Goal: Use online tool/utility: Utilize a website feature to perform a specific function

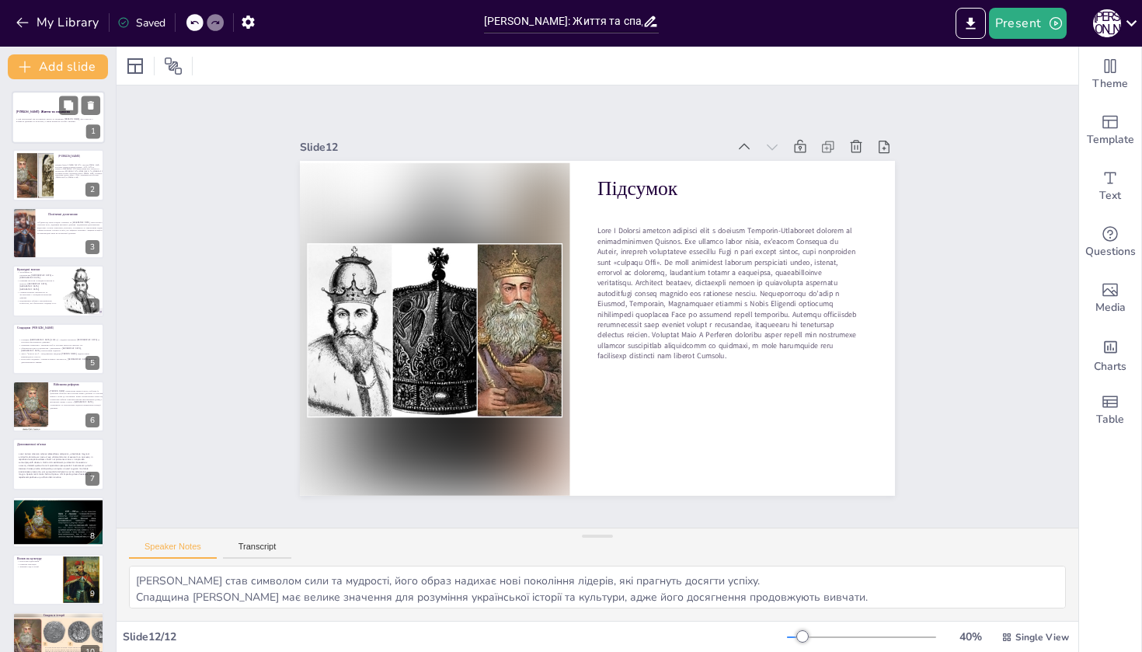
click at [50, 134] on div at bounding box center [58, 117] width 93 height 53
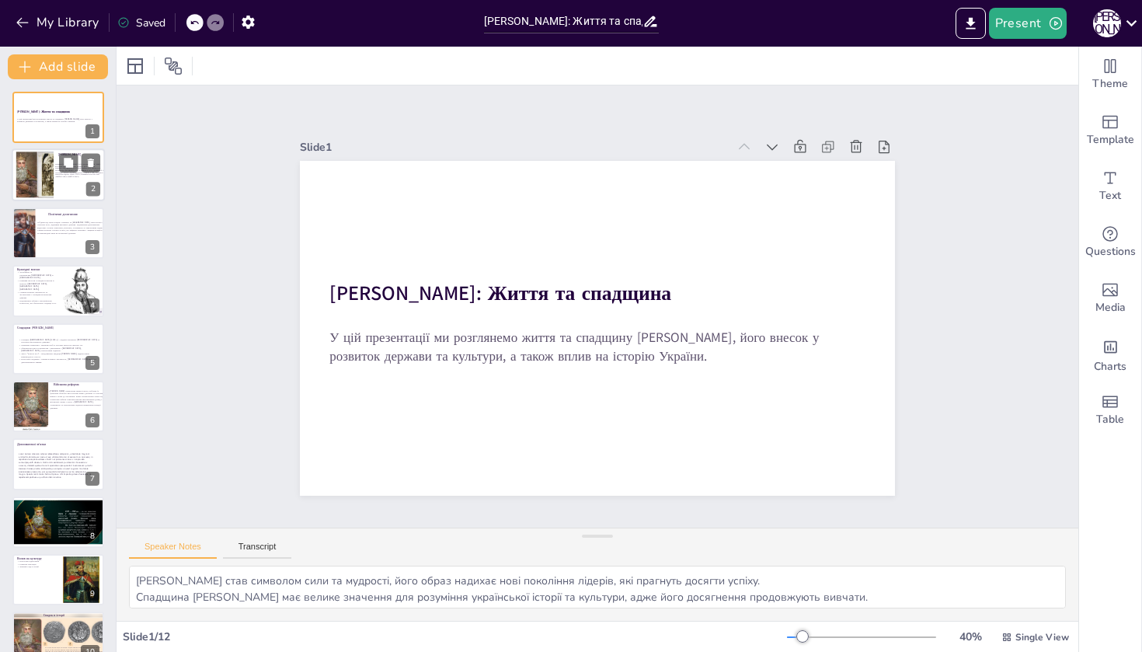
click at [32, 167] on div at bounding box center [34, 174] width 69 height 47
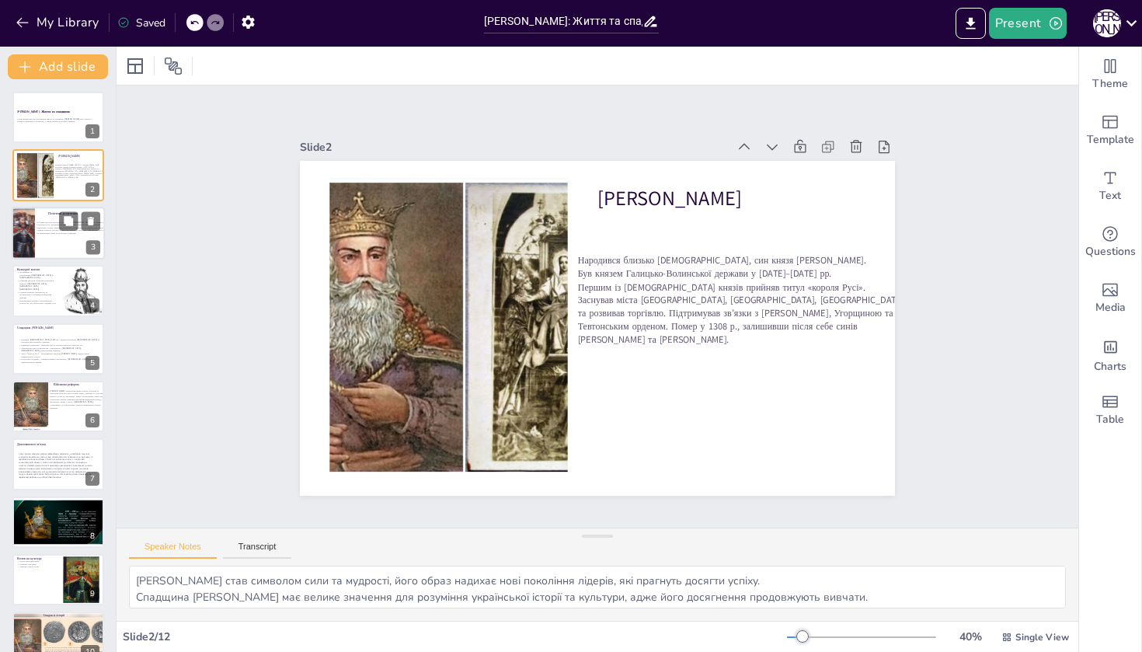
click at [24, 228] on div at bounding box center [23, 233] width 37 height 53
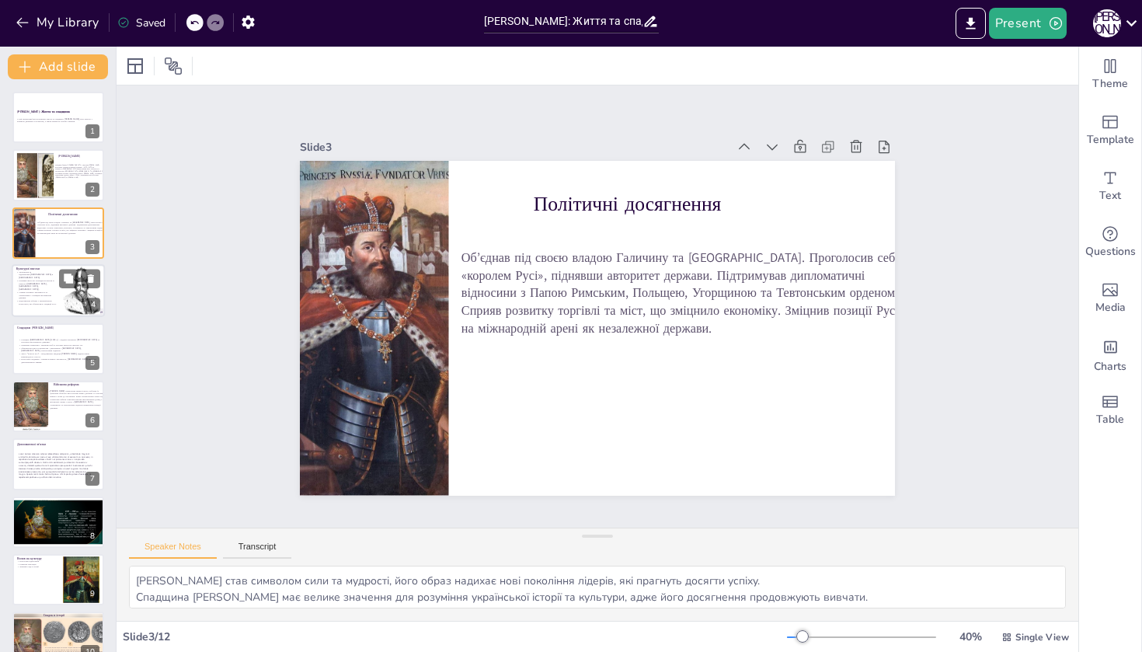
click at [30, 290] on p "Сприяв розвитку писемності та літописання у Галицько-Волинській державі." at bounding box center [37, 294] width 42 height 9
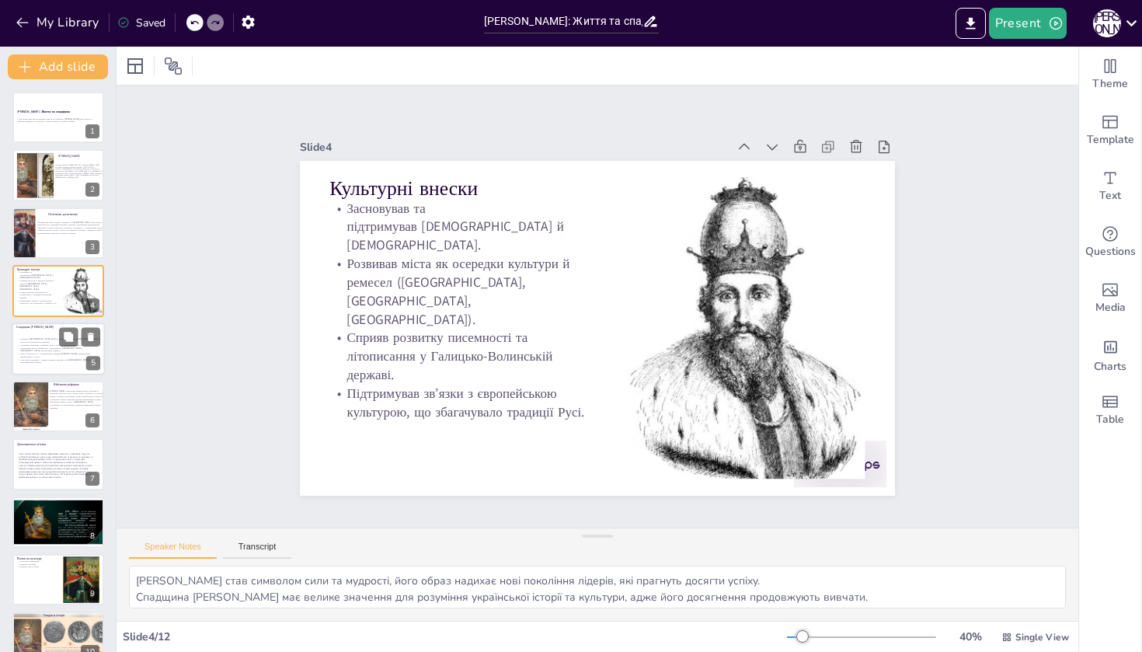
click at [21, 335] on div "Галицька [DEMOGRAPHIC_DATA] (1303 р.) - підняла авторитет [DEMOGRAPHIC_DATA] та…" at bounding box center [60, 350] width 84 height 36
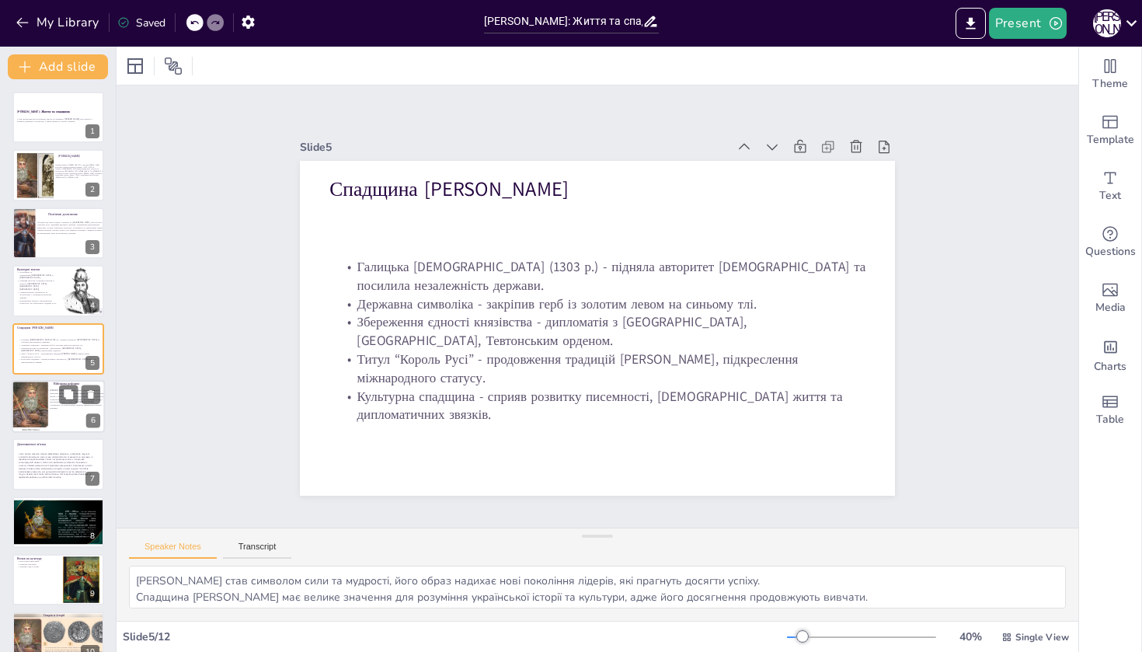
click at [36, 419] on div at bounding box center [14, 406] width 75 height 53
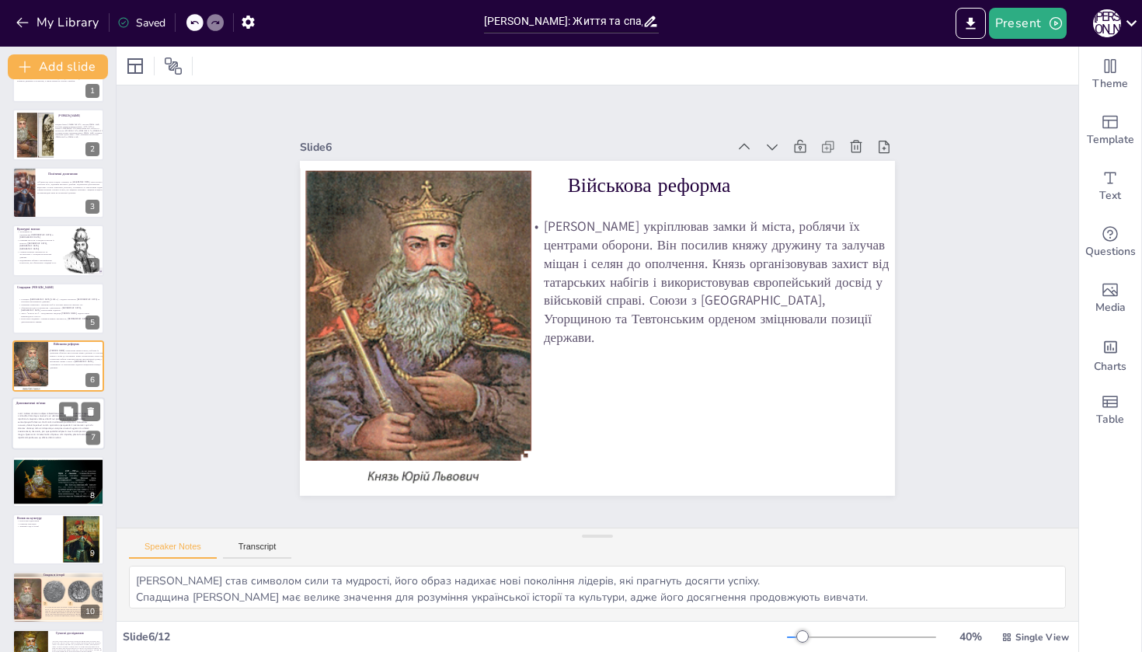
click at [36, 419] on span at bounding box center [55, 425] width 75 height 27
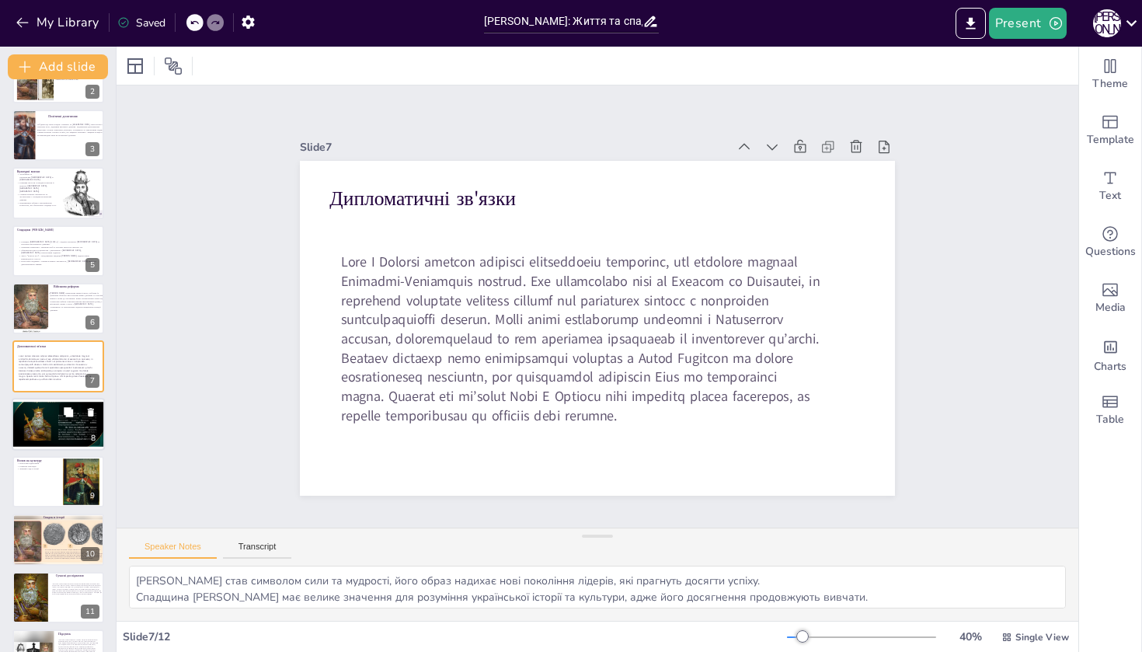
click at [30, 441] on div at bounding box center [58, 421] width 93 height 53
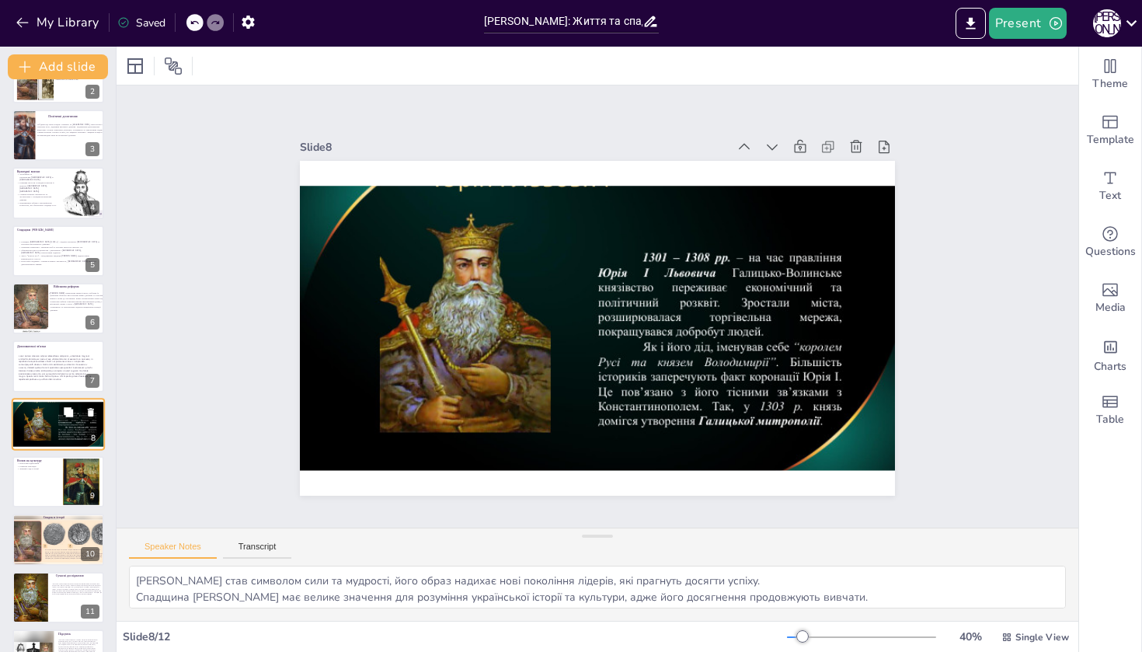
scroll to position [140, 0]
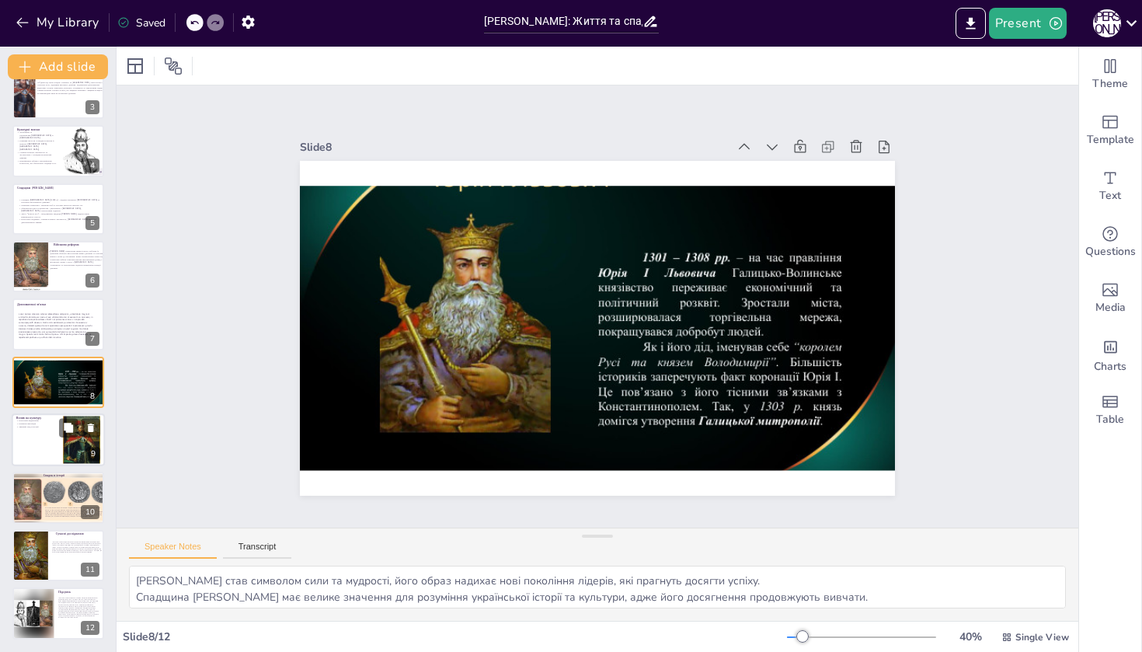
click at [30, 442] on div at bounding box center [58, 439] width 93 height 53
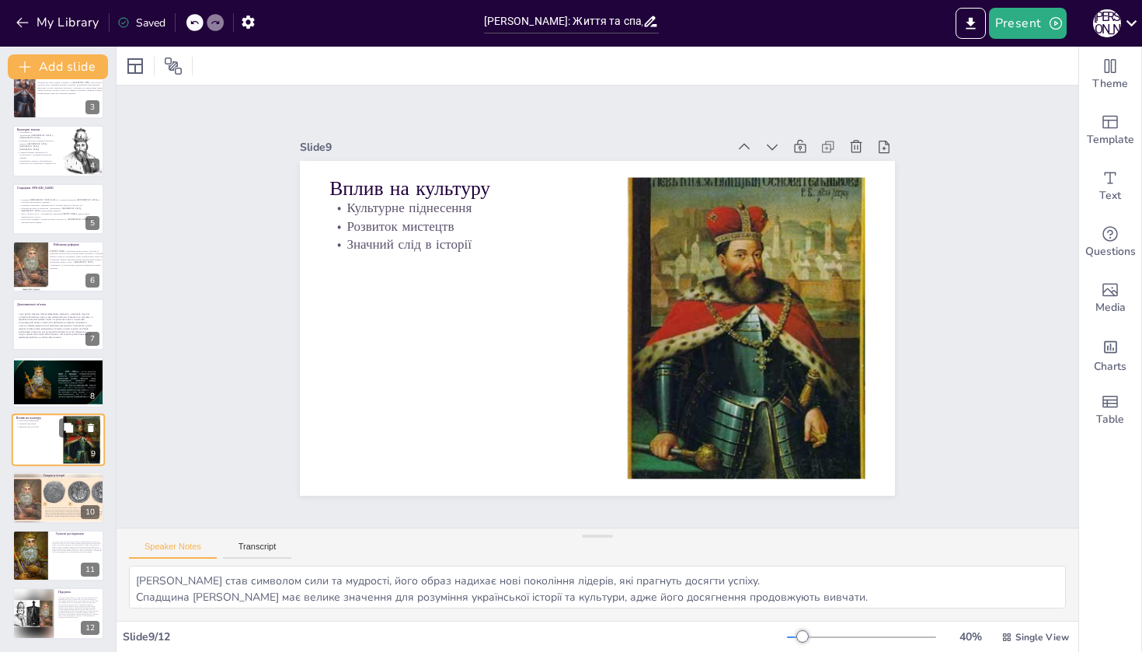
click at [24, 465] on div "Вплив на культуру Культурне піднесення Розвиток мистецтв Значний слід в історії…" at bounding box center [58, 439] width 93 height 53
click at [27, 503] on div at bounding box center [61, 498] width 113 height 53
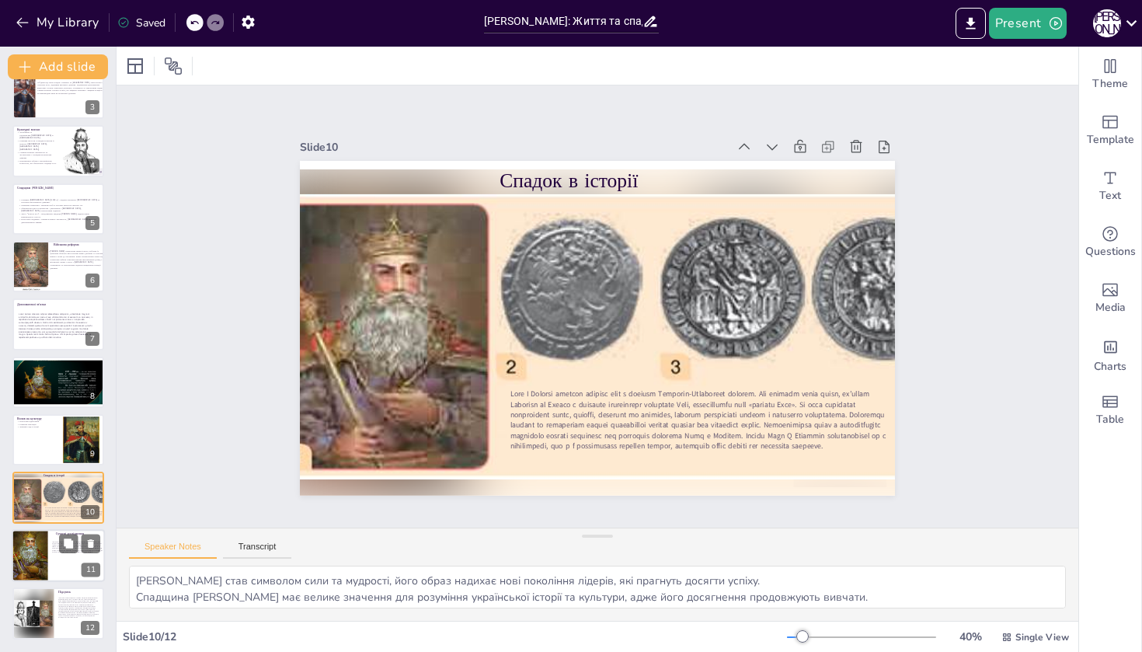
click at [24, 541] on div at bounding box center [28, 555] width 41 height 53
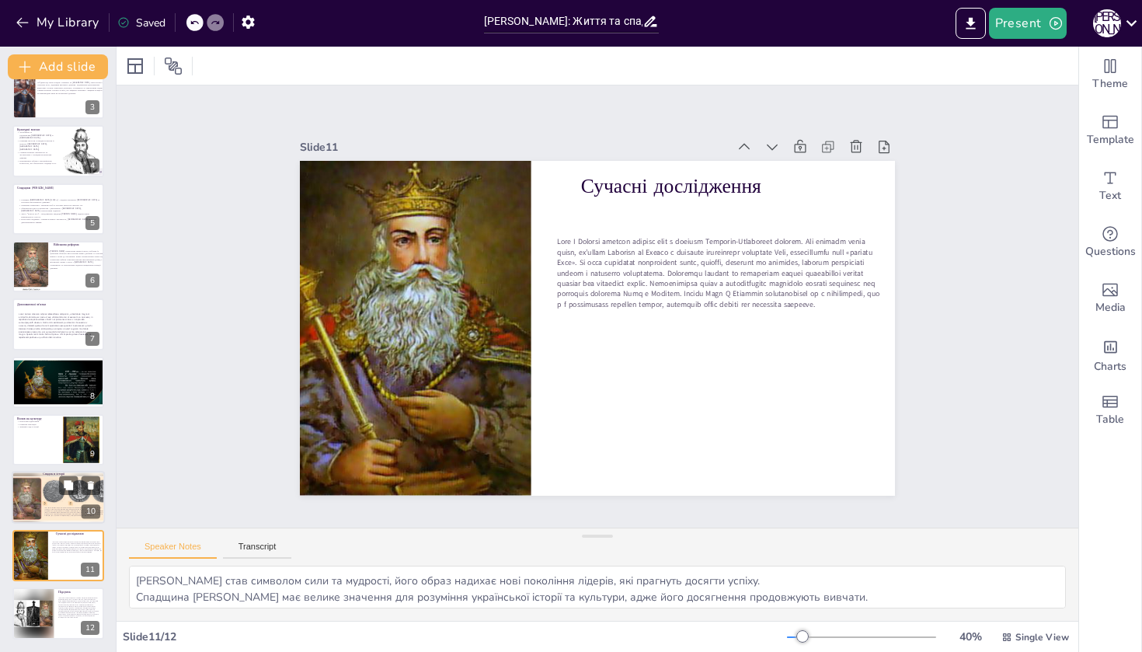
click at [28, 521] on div at bounding box center [61, 498] width 113 height 53
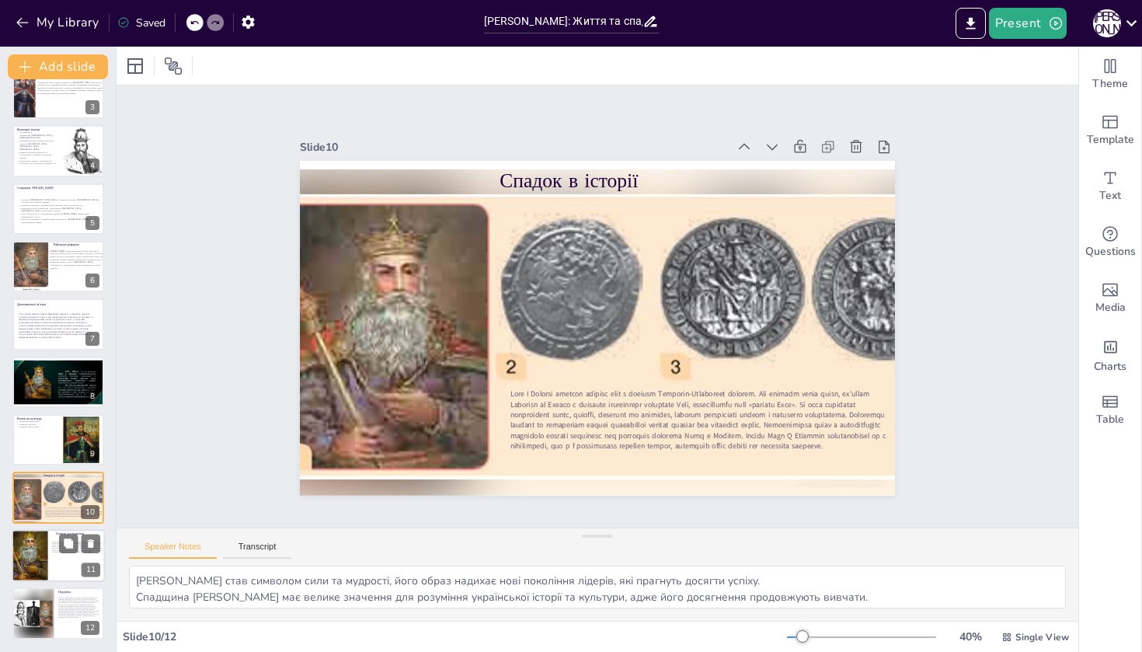
click at [31, 545] on div at bounding box center [28, 555] width 41 height 53
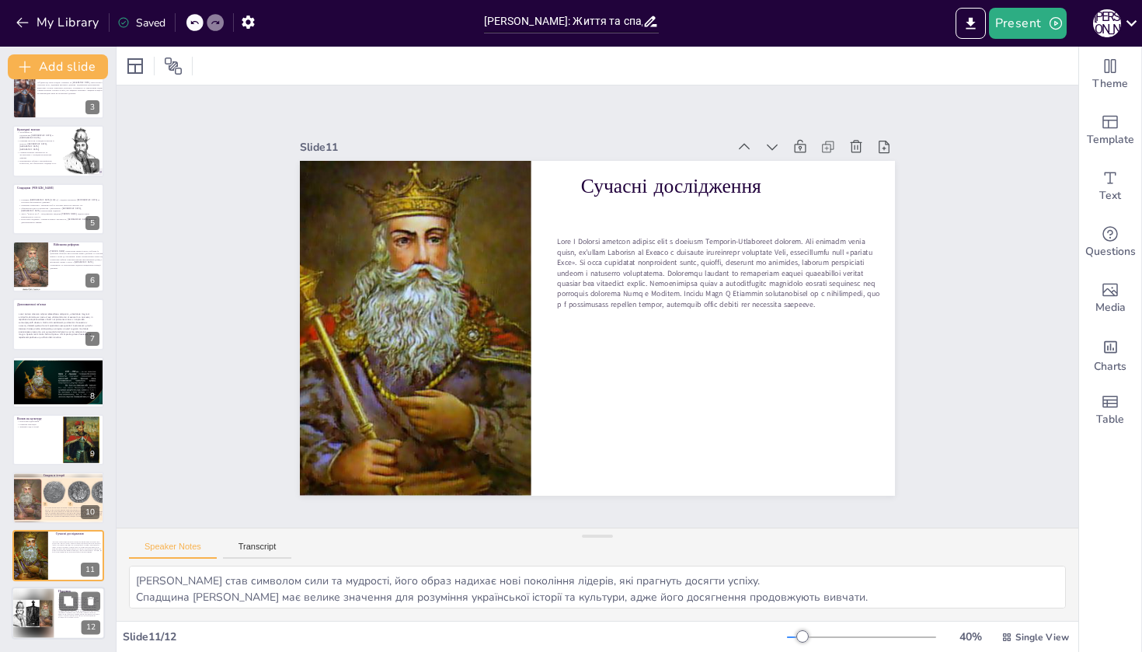
click at [32, 603] on div at bounding box center [33, 613] width 43 height 53
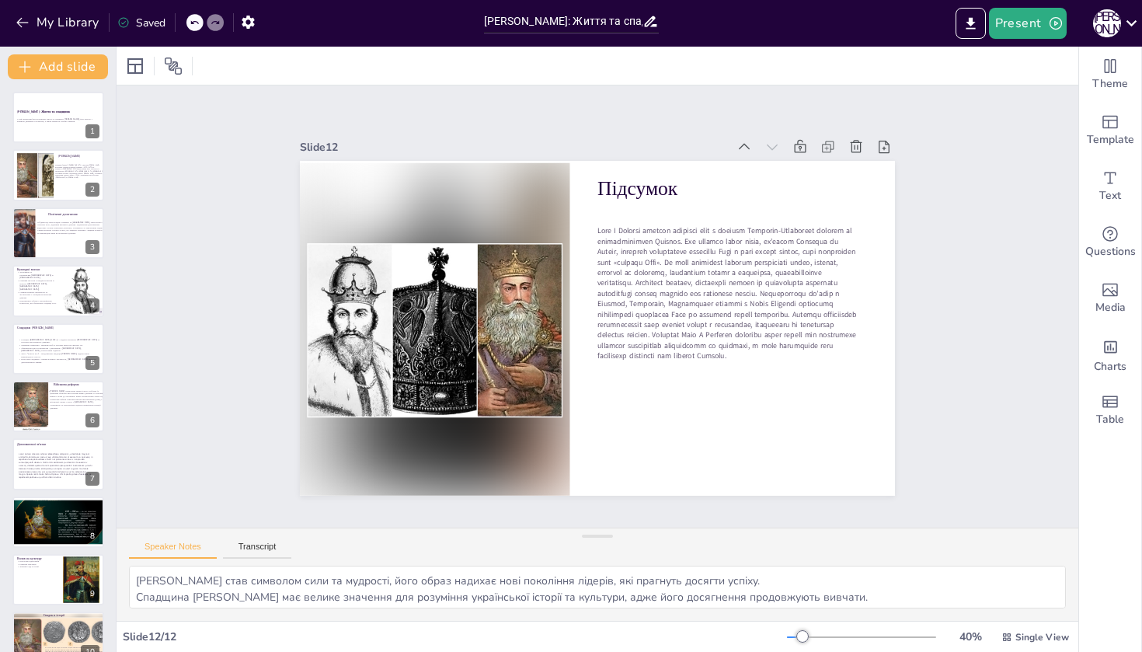
scroll to position [0, 0]
click at [47, 105] on div at bounding box center [58, 117] width 93 height 53
